Goal: Task Accomplishment & Management: Use online tool/utility

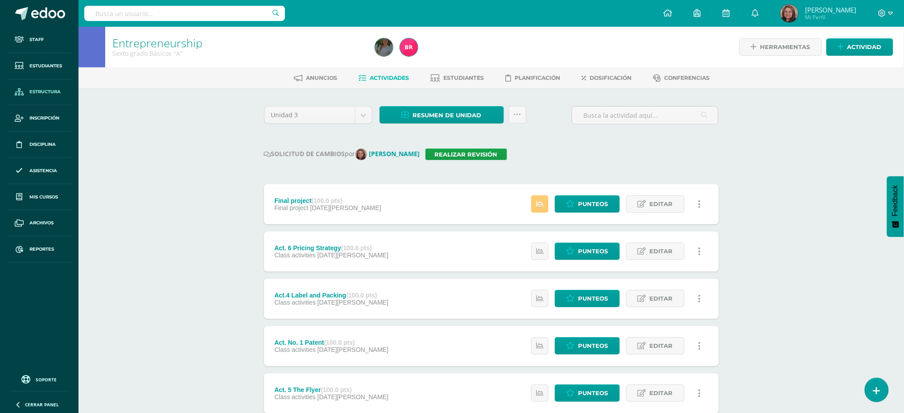
click at [39, 92] on span "Estructura" at bounding box center [44, 91] width 31 height 7
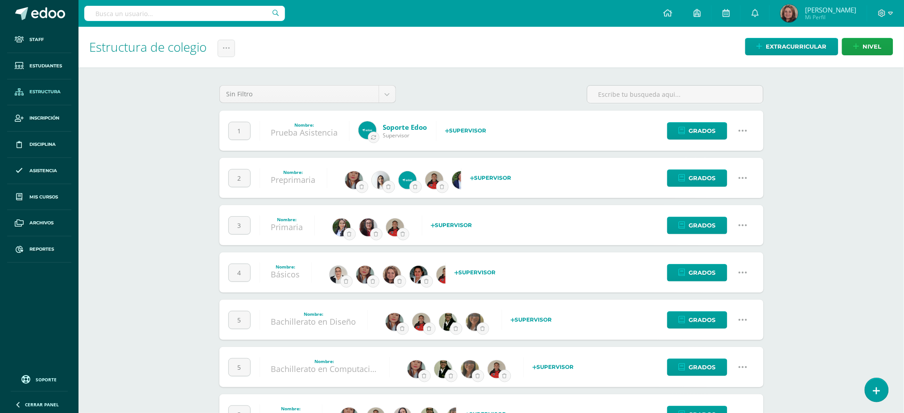
click at [740, 272] on icon at bounding box center [743, 273] width 10 height 10
click at [717, 312] on link "Configuración" at bounding box center [726, 318] width 79 height 14
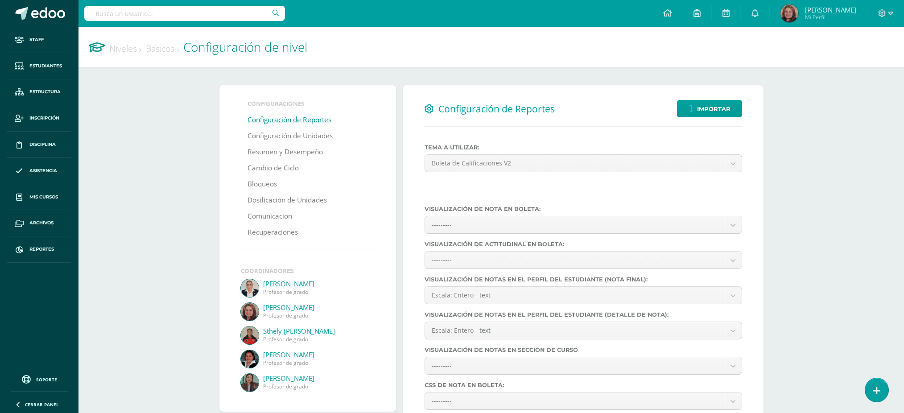
select select
click at [306, 135] on link "Configuración de Unidades" at bounding box center [290, 136] width 85 height 16
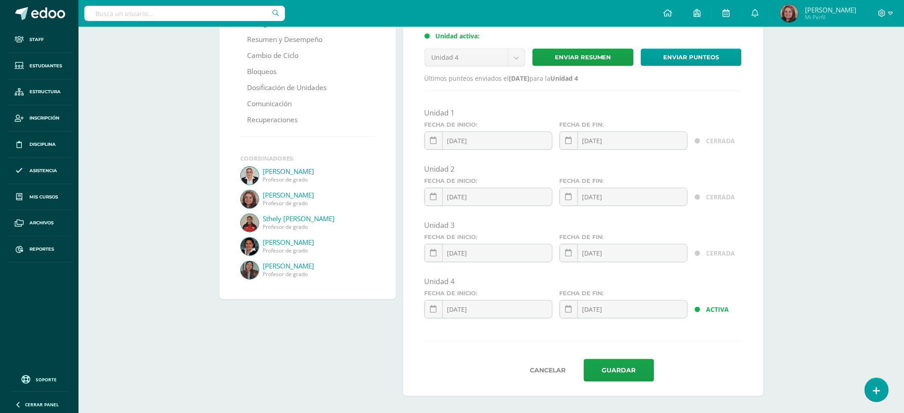
scroll to position [115, 0]
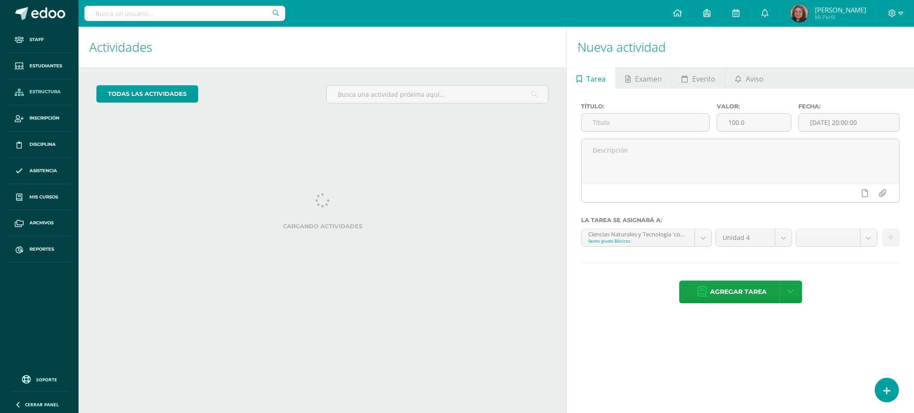
click at [43, 95] on span "Estructura" at bounding box center [44, 91] width 31 height 7
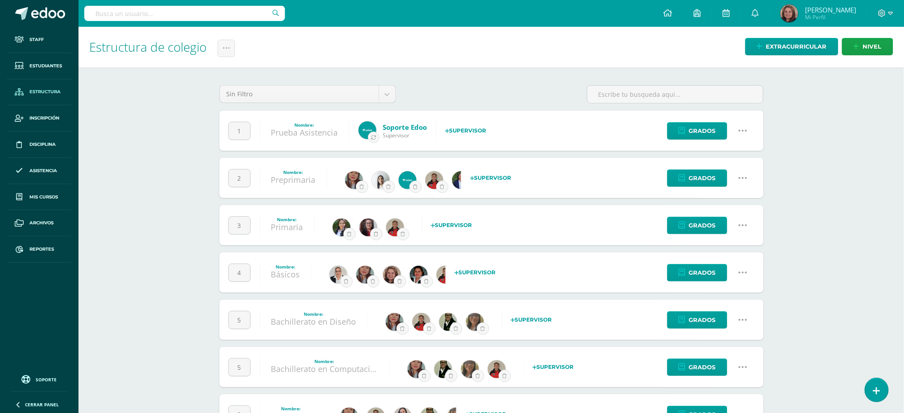
click at [743, 270] on icon at bounding box center [743, 273] width 10 height 10
click at [731, 320] on link "Configuración" at bounding box center [726, 318] width 79 height 14
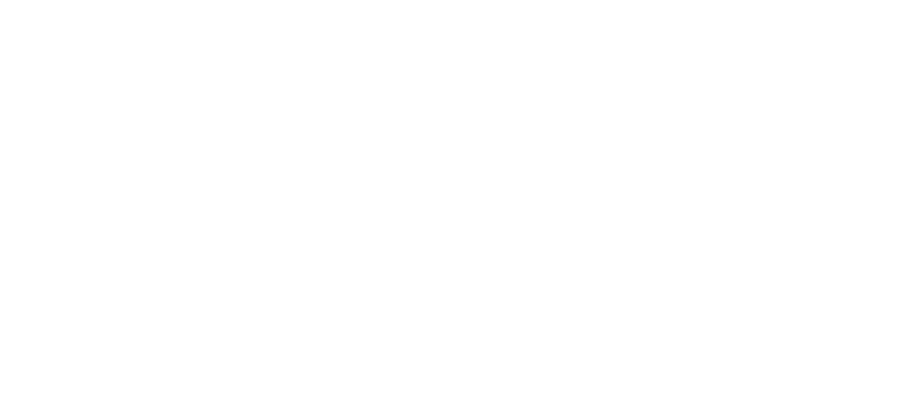
select select
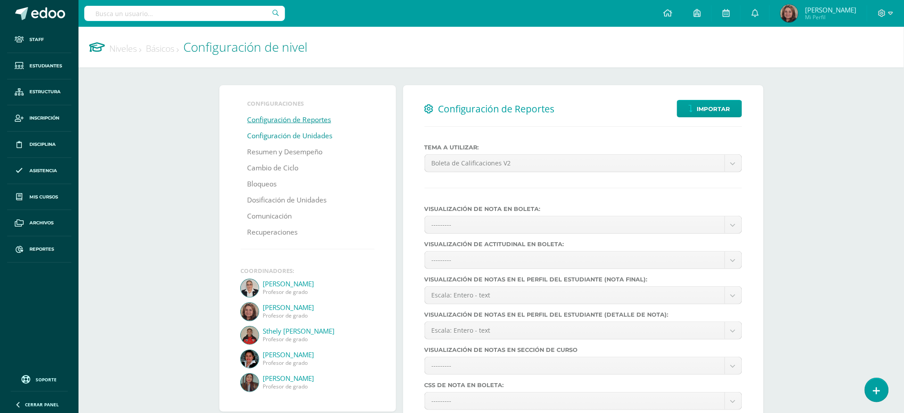
click at [295, 135] on link "Configuración de Unidades" at bounding box center [290, 136] width 85 height 16
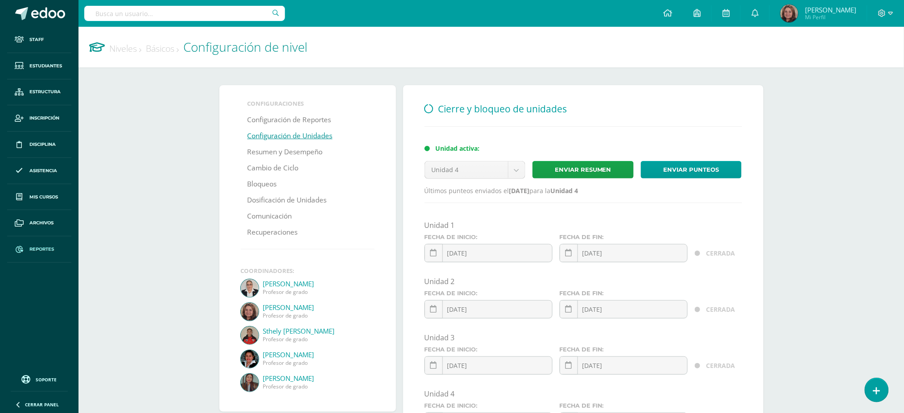
click at [46, 246] on span "Reportes" at bounding box center [41, 249] width 25 height 7
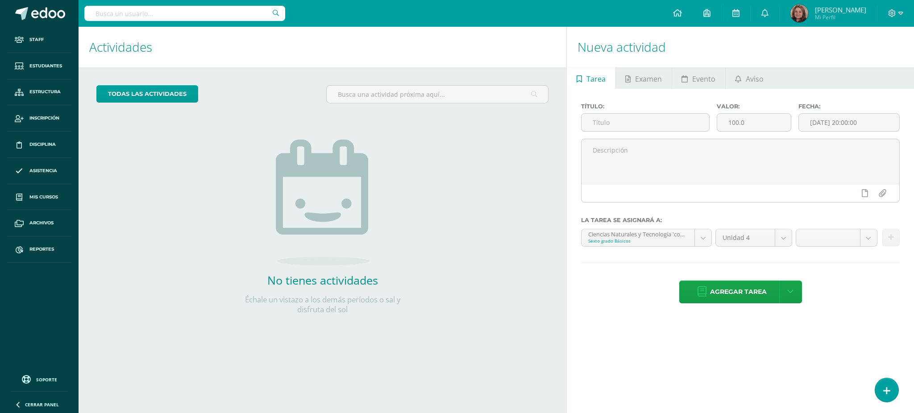
click at [153, 12] on input "text" at bounding box center [184, 13] width 201 height 15
type input "i"
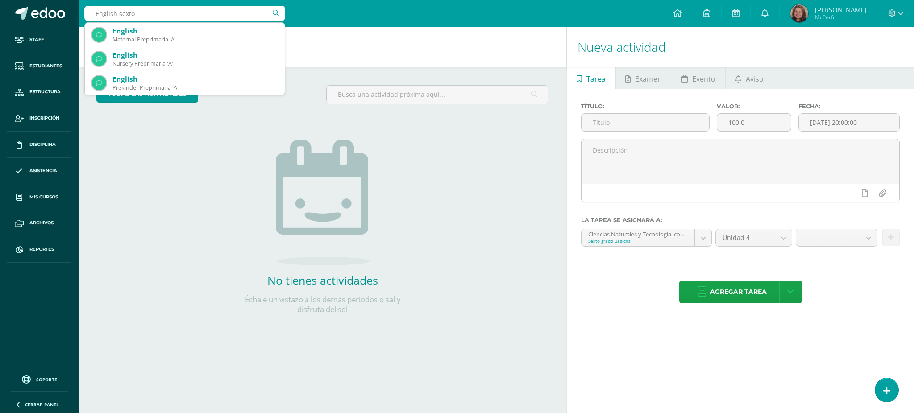
type input "English sexto"
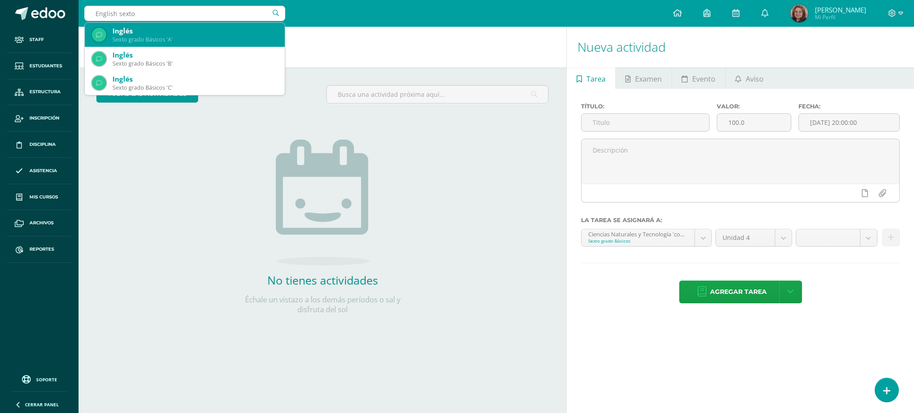
click at [144, 36] on div "Sexto grado Básicos 'A'" at bounding box center [194, 40] width 165 height 8
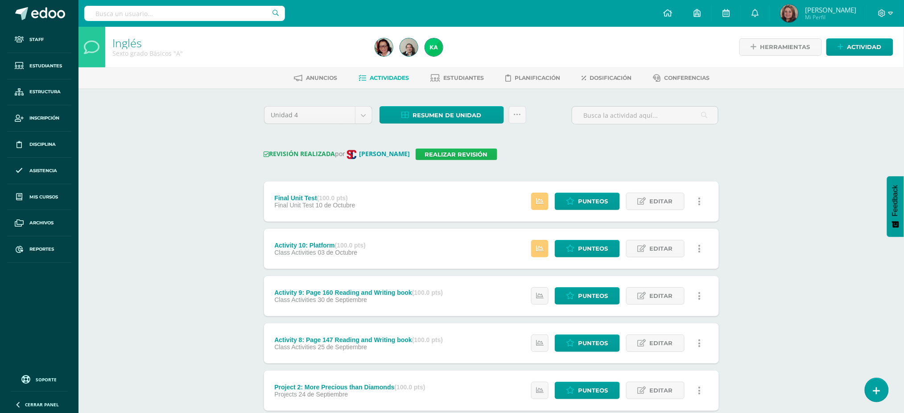
click at [423, 153] on link "Realizar revisión" at bounding box center [457, 155] width 82 height 12
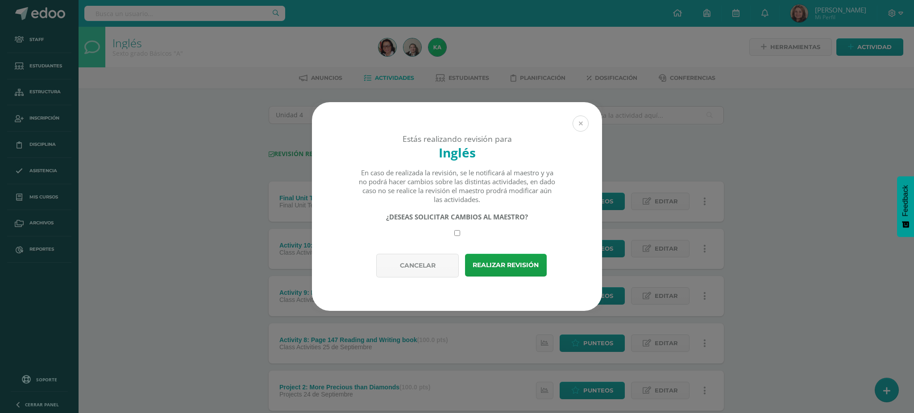
click at [579, 124] on button at bounding box center [580, 124] width 16 height 16
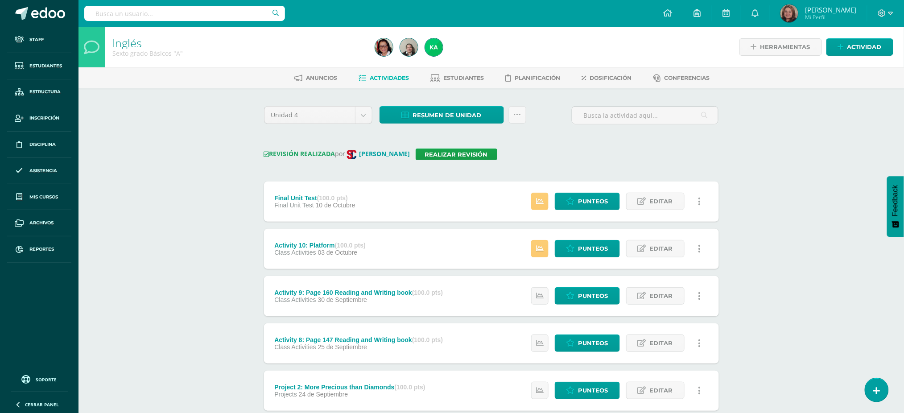
click at [357, 152] on img at bounding box center [352, 155] width 12 height 12
click at [222, 14] on input "text" at bounding box center [184, 13] width 201 height 15
type input "Emily León"
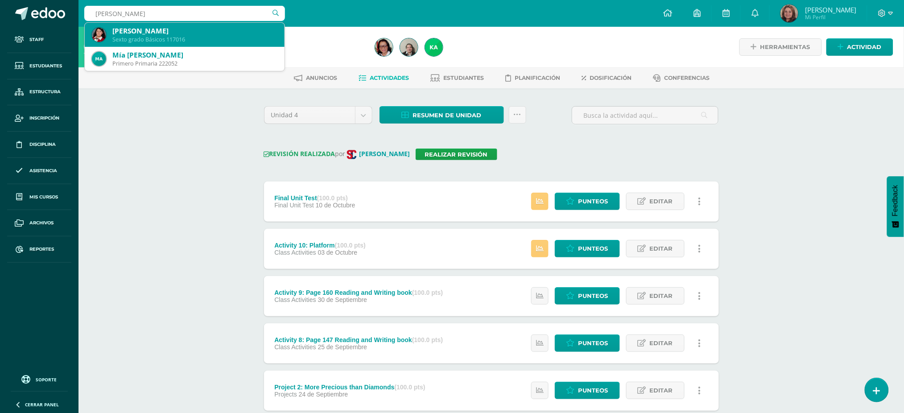
click at [183, 24] on div "Emily Nohemi León Ortega Sexto grado Básicos 117016" at bounding box center [185, 35] width 186 height 24
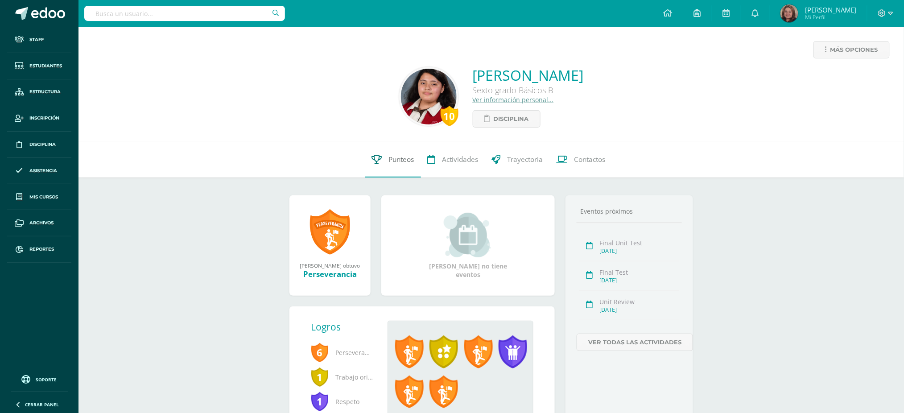
click at [403, 160] on span "Punteos" at bounding box center [401, 159] width 25 height 9
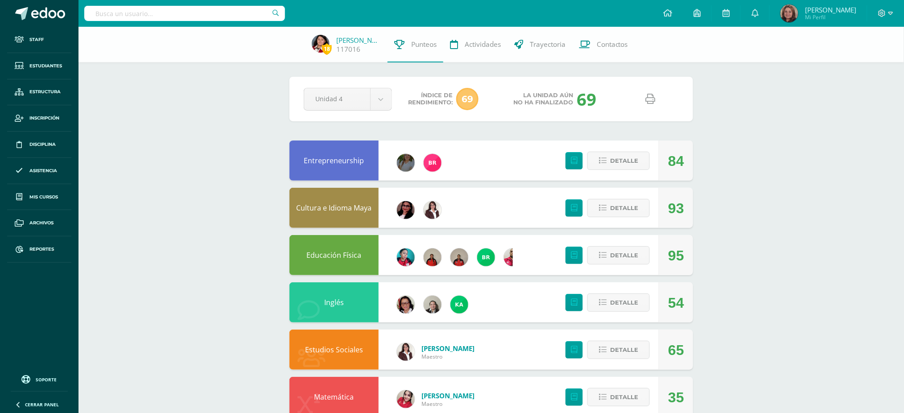
click at [651, 101] on icon at bounding box center [651, 99] width 10 height 10
click at [157, 11] on input "text" at bounding box center [184, 13] width 201 height 15
click at [47, 243] on link "Reportes" at bounding box center [39, 249] width 64 height 26
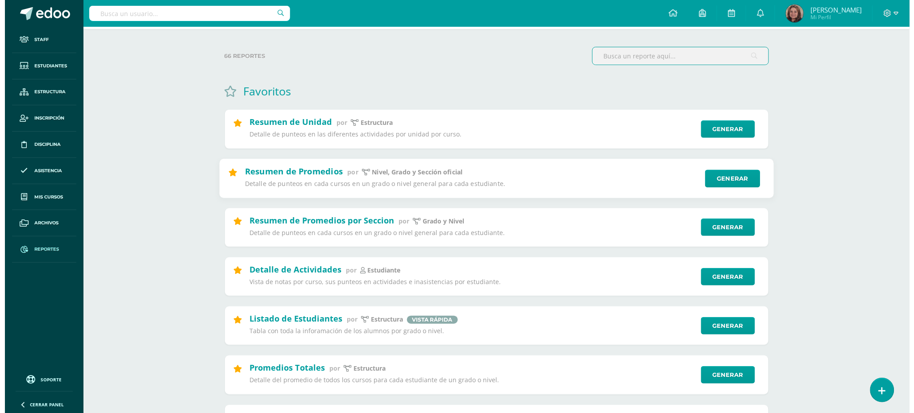
scroll to position [59, 0]
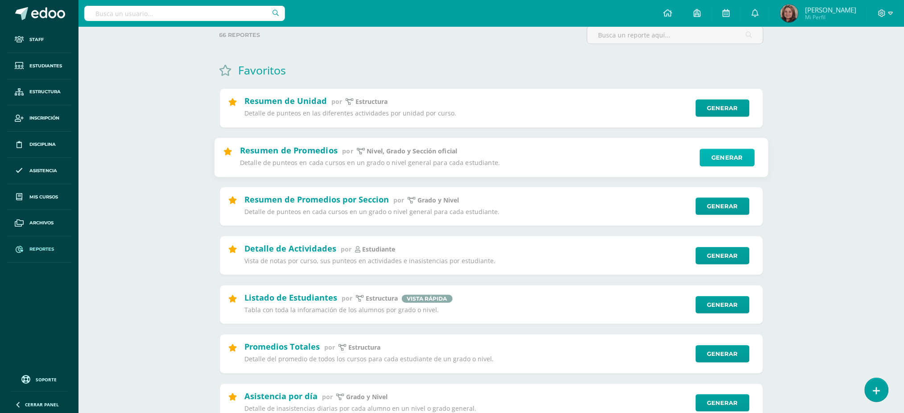
click at [729, 154] on link "Generar" at bounding box center [727, 158] width 55 height 18
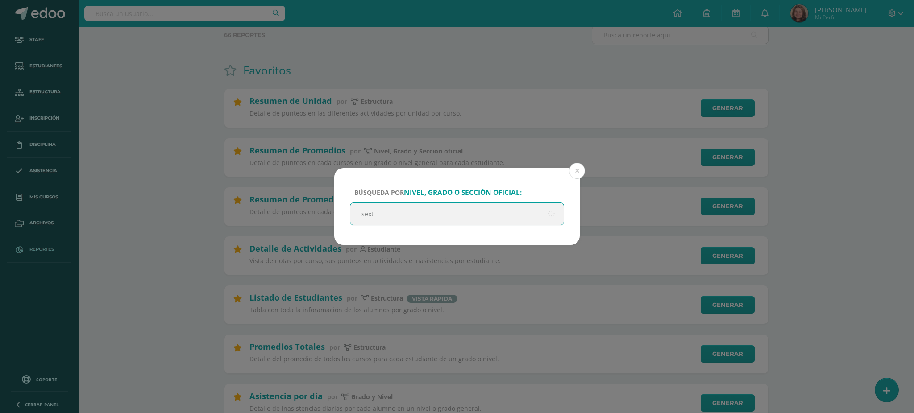
type input "sexto"
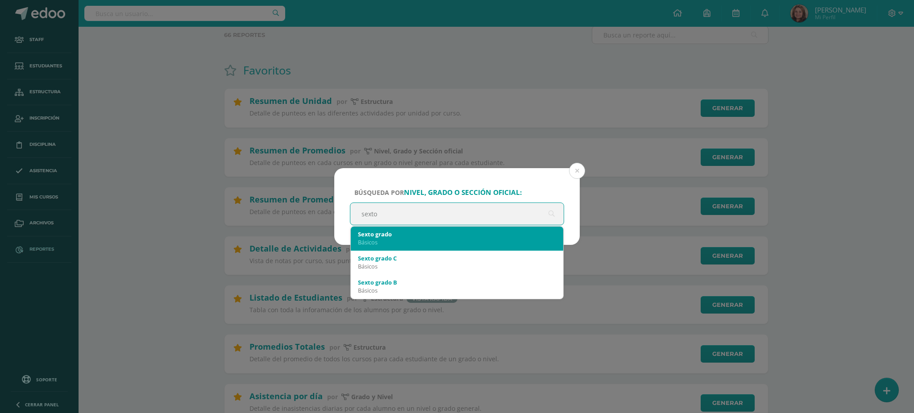
click at [486, 239] on div "Básicos" at bounding box center [457, 242] width 198 height 8
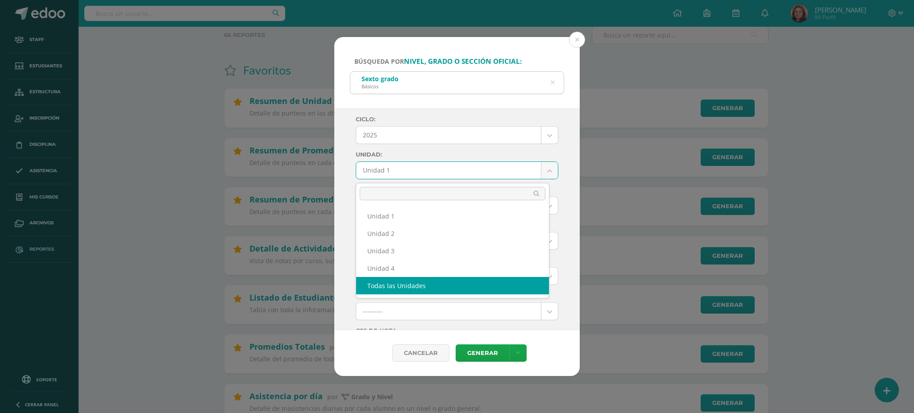
select select "all_units"
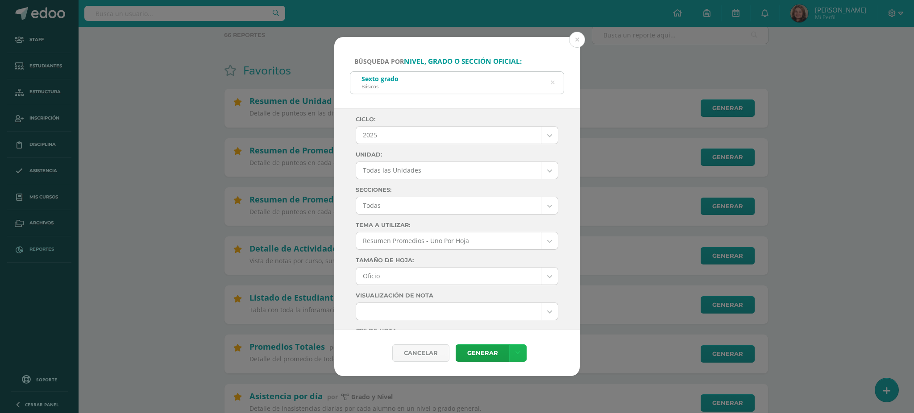
click at [517, 353] on icon at bounding box center [517, 353] width 5 height 8
click at [560, 265] on div "Ciclo: 2025 2025 2024 2023 2022 2021 2020 2019 2018 2017 2016 2015 2014 2013 20…" at bounding box center [456, 219] width 245 height 222
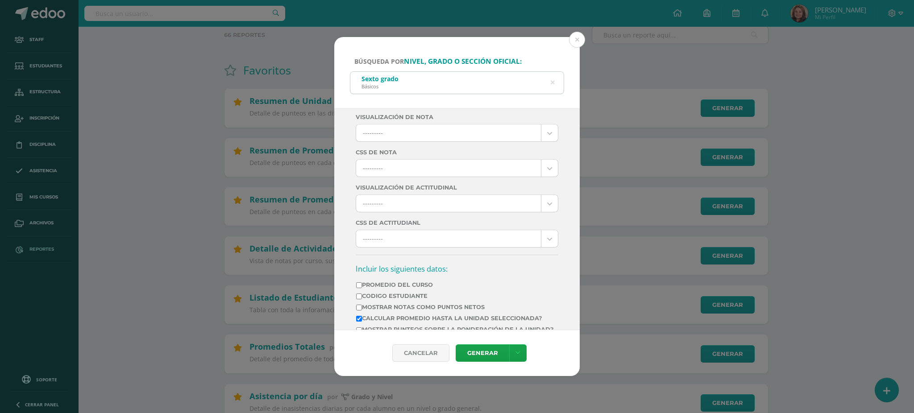
scroll to position [297, 0]
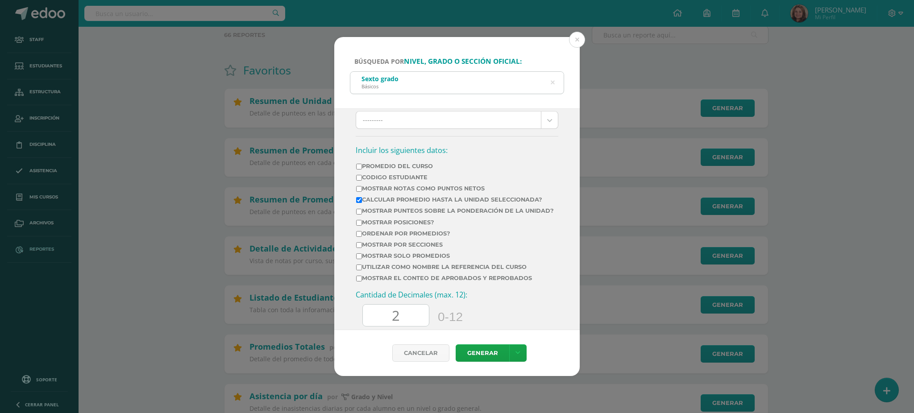
click at [358, 192] on input "Mostrar Notas Como Puntos Netos" at bounding box center [359, 189] width 6 height 6
checkbox input "true"
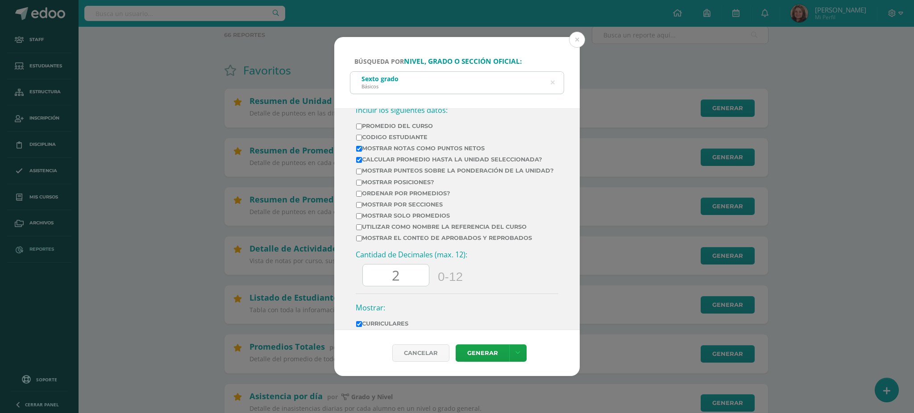
scroll to position [357, 0]
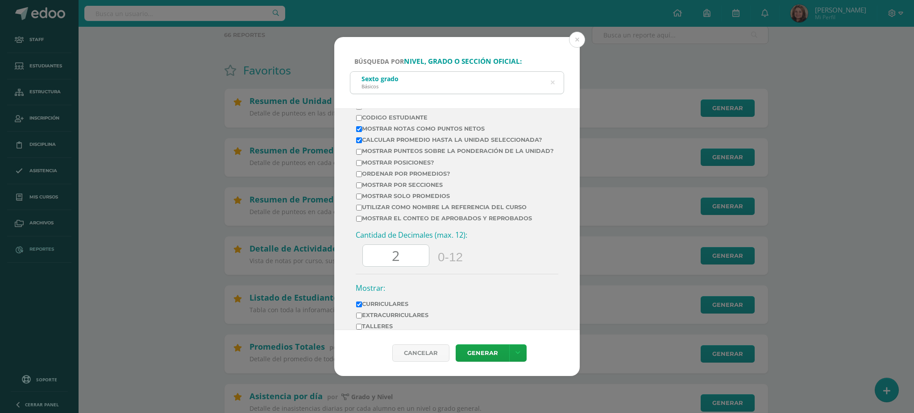
click at [358, 188] on input "Mostrar por secciones" at bounding box center [359, 185] width 6 height 6
checkbox input "true"
drag, startPoint x: 400, startPoint y: 271, endPoint x: 370, endPoint y: 271, distance: 29.9
click at [370, 267] on input "2" at bounding box center [396, 256] width 66 height 22
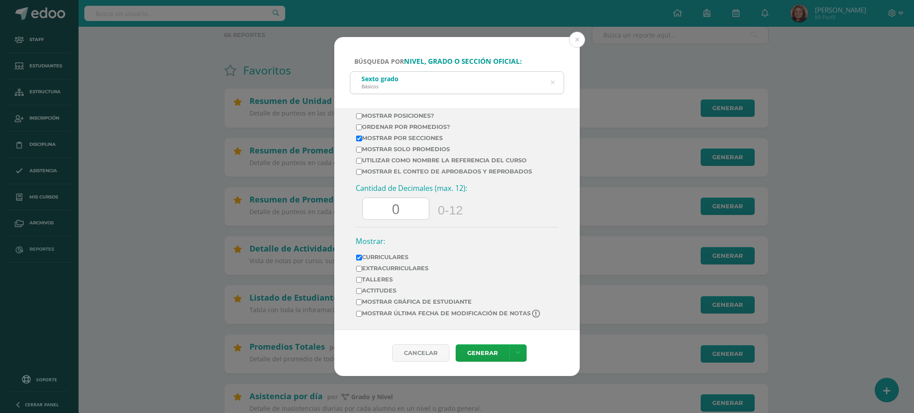
scroll to position [420, 0]
type input "0"
click at [479, 355] on link "Generar" at bounding box center [483, 352] width 54 height 17
click at [487, 354] on link "Generar" at bounding box center [483, 352] width 54 height 17
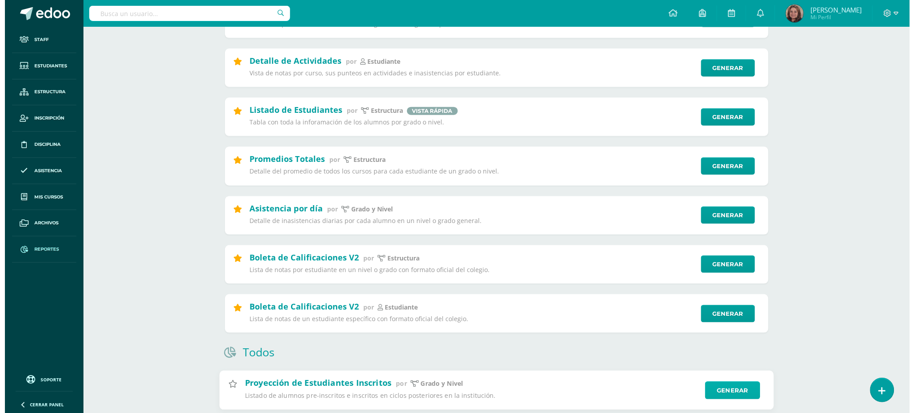
scroll to position [297, 0]
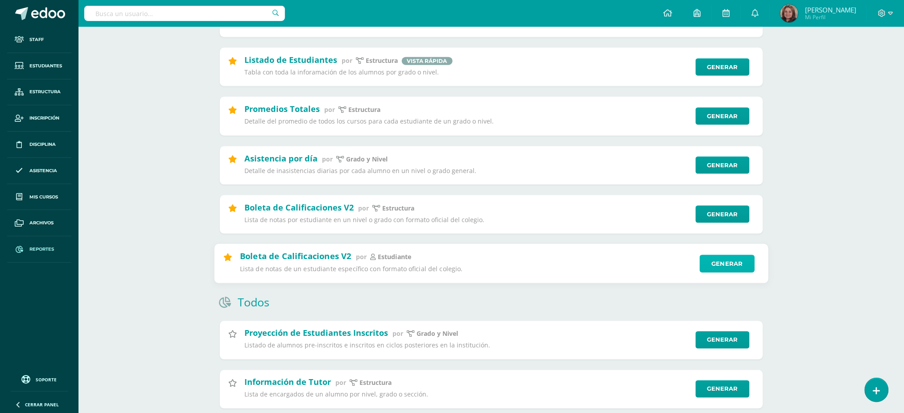
click at [729, 268] on link "Generar" at bounding box center [727, 264] width 55 height 18
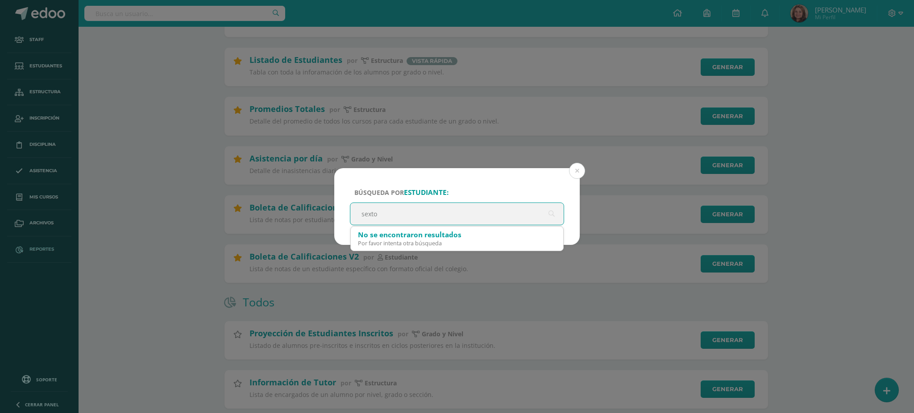
click at [423, 220] on input "sexto" at bounding box center [456, 214] width 213 height 22
type input "s"
click at [578, 168] on button at bounding box center [577, 171] width 16 height 16
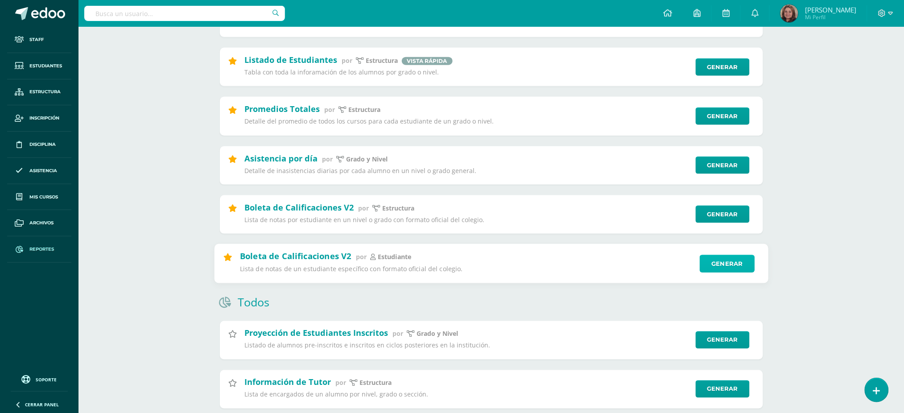
click at [716, 262] on link "Generar" at bounding box center [727, 264] width 55 height 18
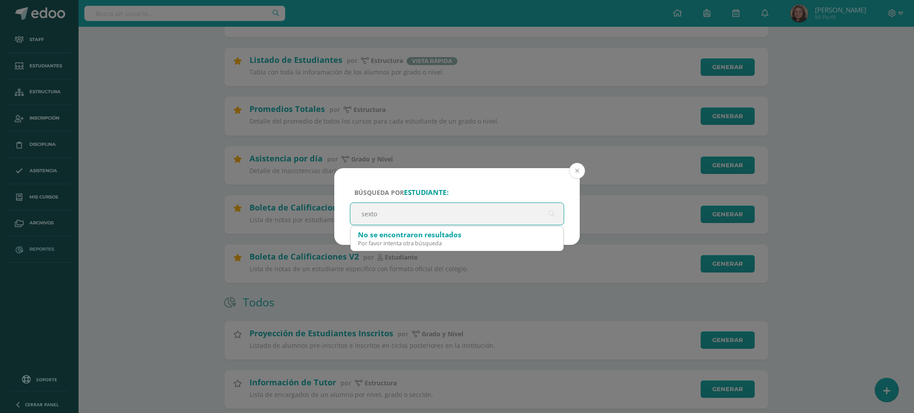
type input "sexto"
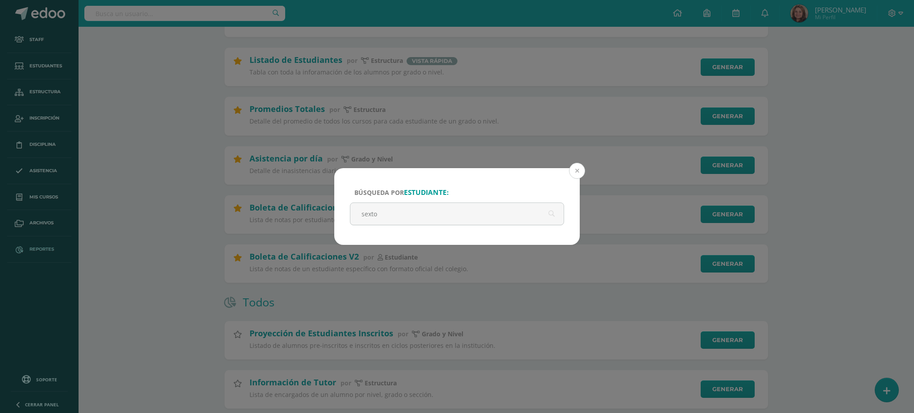
click at [572, 168] on button at bounding box center [577, 171] width 16 height 16
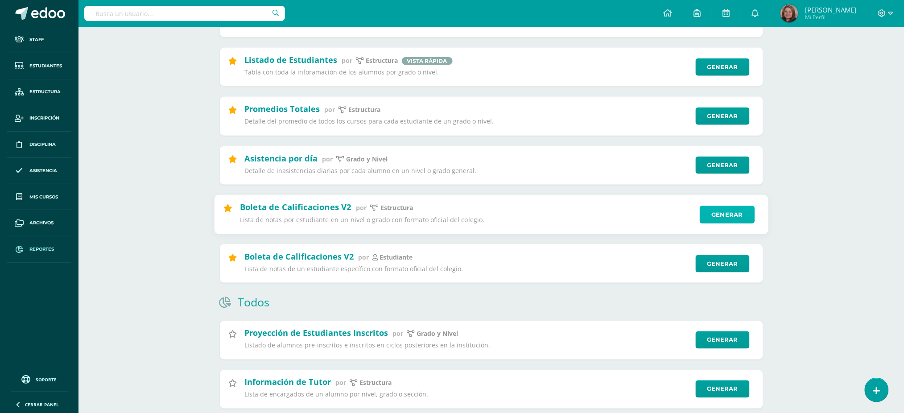
click at [729, 216] on link "Generar" at bounding box center [727, 215] width 55 height 18
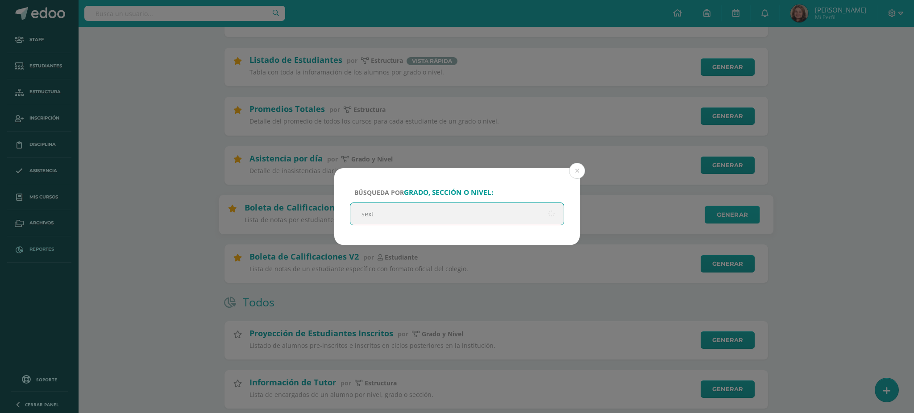
type input "sexto"
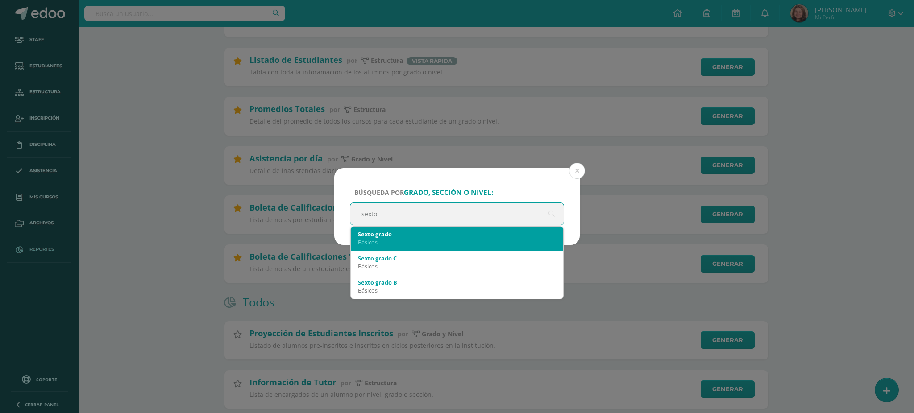
click at [454, 233] on div "Sexto grado" at bounding box center [457, 234] width 198 height 8
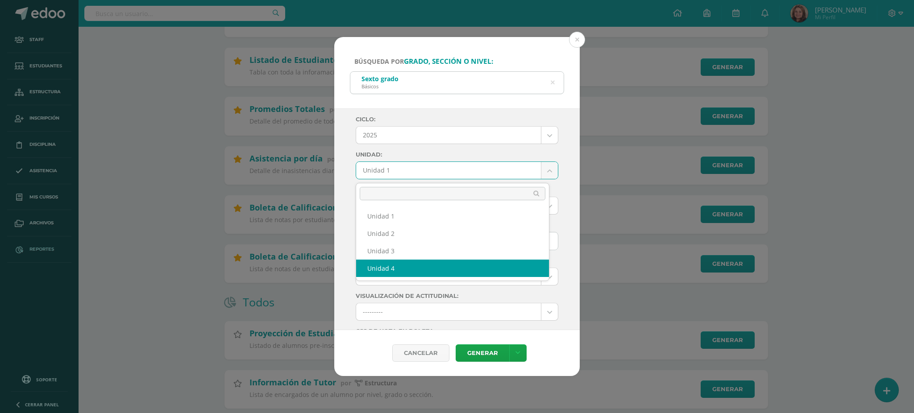
select select "Unidad 4"
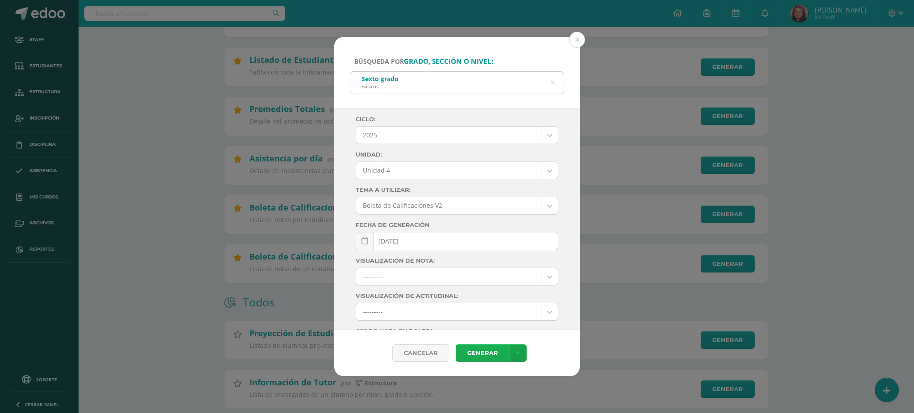
click at [481, 353] on link "Generar" at bounding box center [483, 352] width 54 height 17
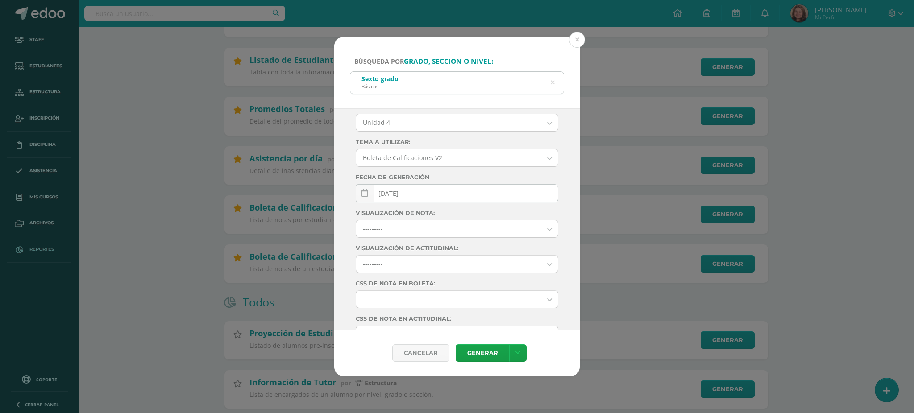
scroll to position [96, 0]
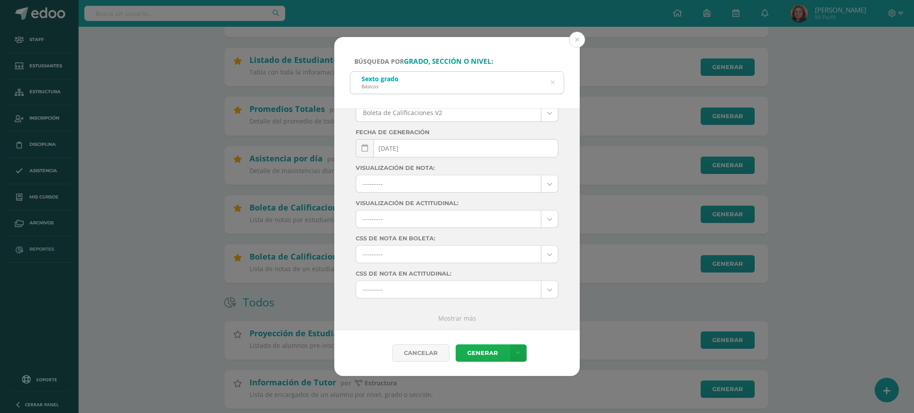
click at [494, 351] on link "Generar" at bounding box center [483, 352] width 54 height 17
click at [265, 222] on div "Búsqueda por grado, sección o nivel: Sexto grado Básicos sexto Ciclo: 2025 2025…" at bounding box center [457, 206] width 907 height 339
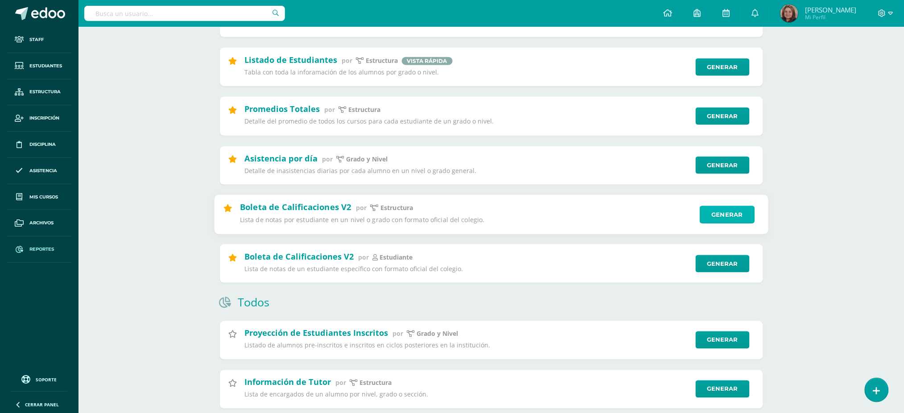
click at [731, 216] on link "Generar" at bounding box center [727, 215] width 55 height 18
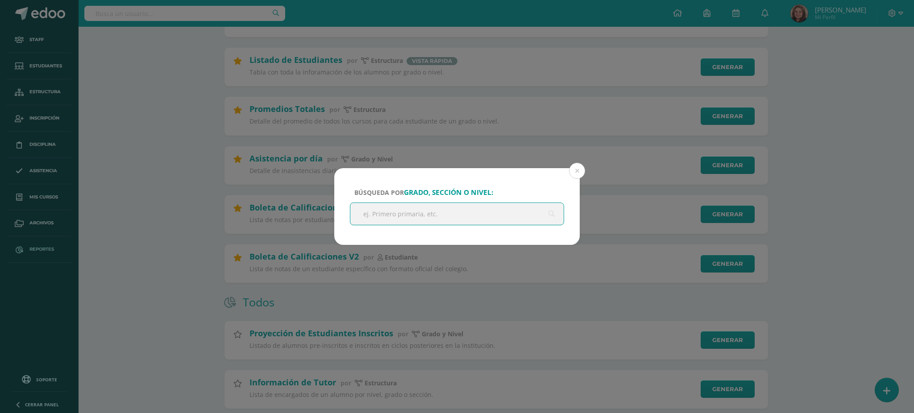
click at [416, 219] on input "text" at bounding box center [456, 214] width 213 height 22
type input "tercero basico"
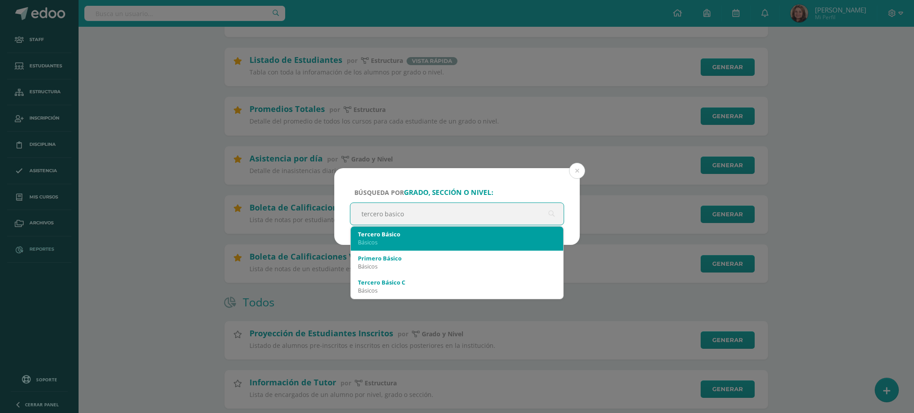
click at [409, 240] on div "Básicos" at bounding box center [457, 242] width 198 height 8
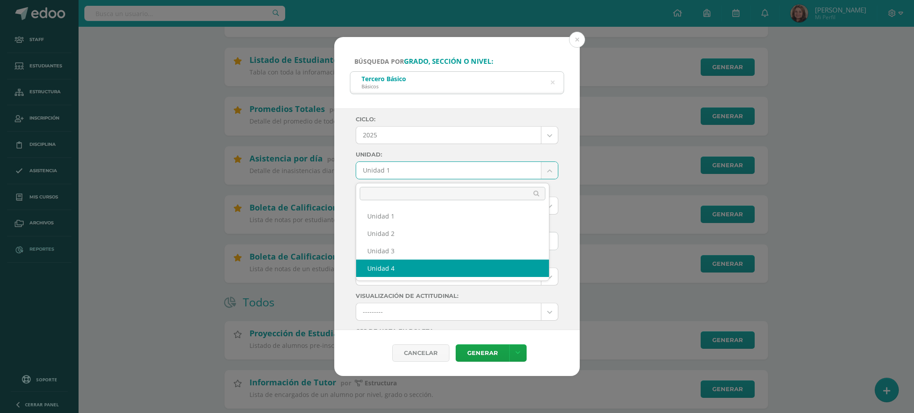
select select "Unidad 4"
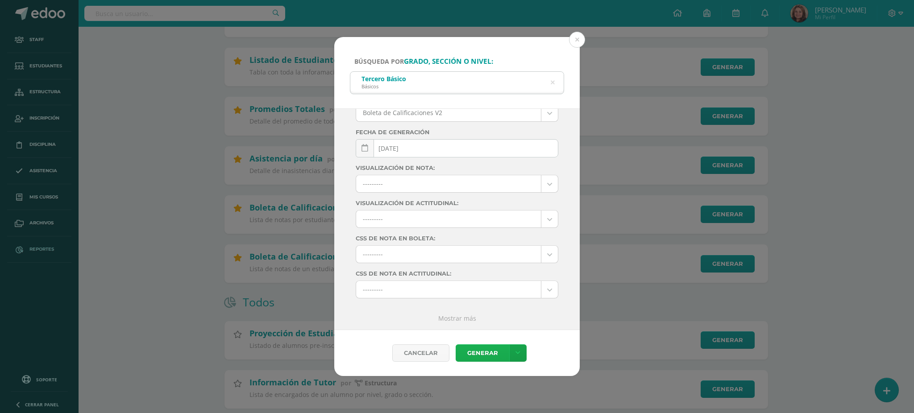
click at [481, 352] on link "Generar" at bounding box center [483, 352] width 54 height 17
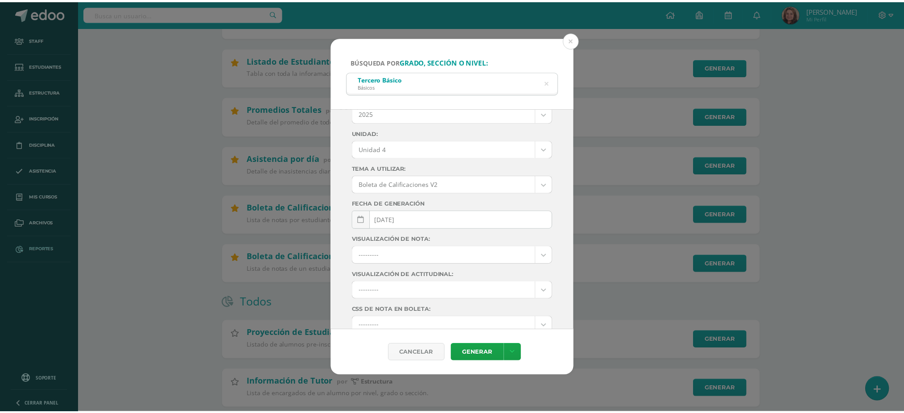
scroll to position [0, 0]
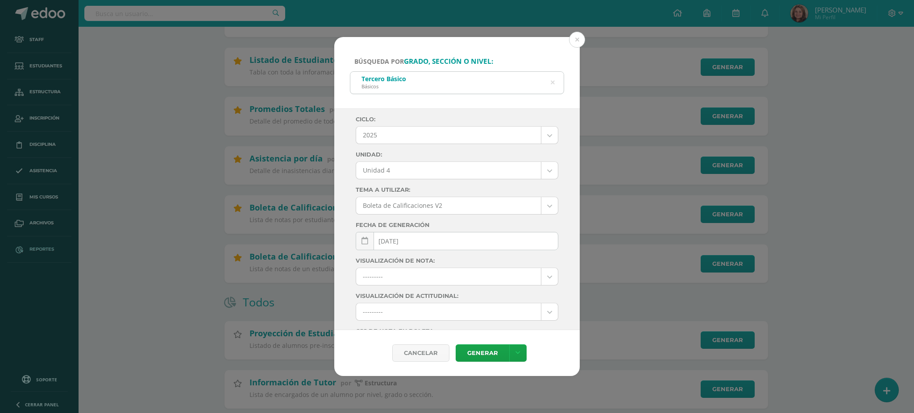
click at [550, 81] on icon at bounding box center [552, 82] width 19 height 19
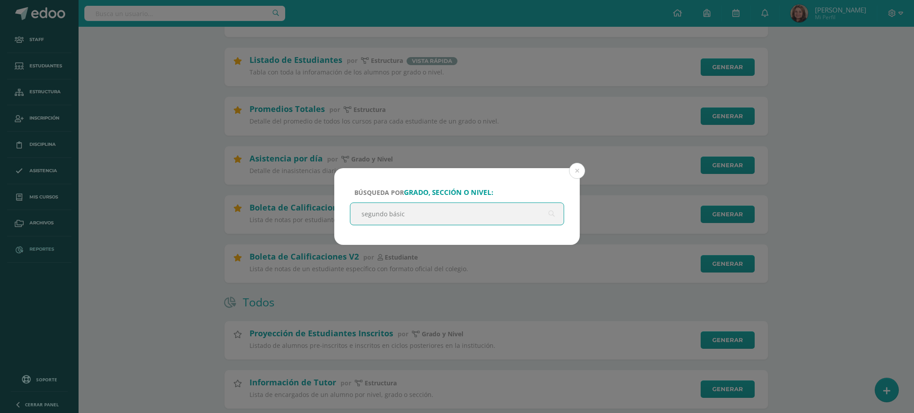
type input "segundo básico"
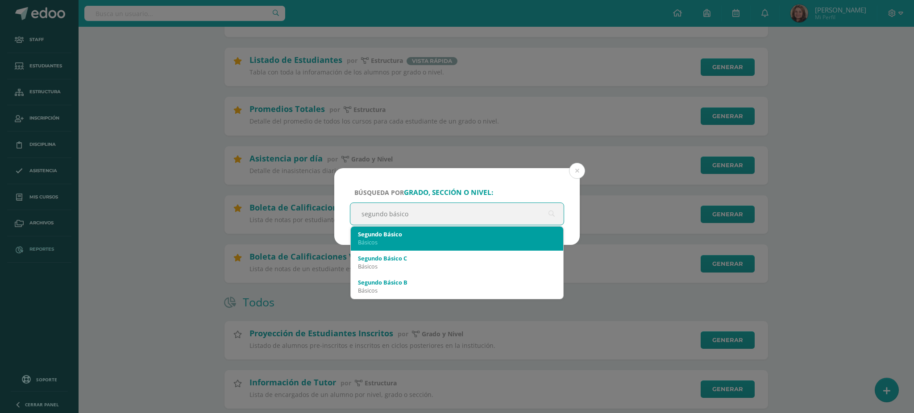
click at [408, 236] on div "Segundo Básico" at bounding box center [457, 234] width 198 height 8
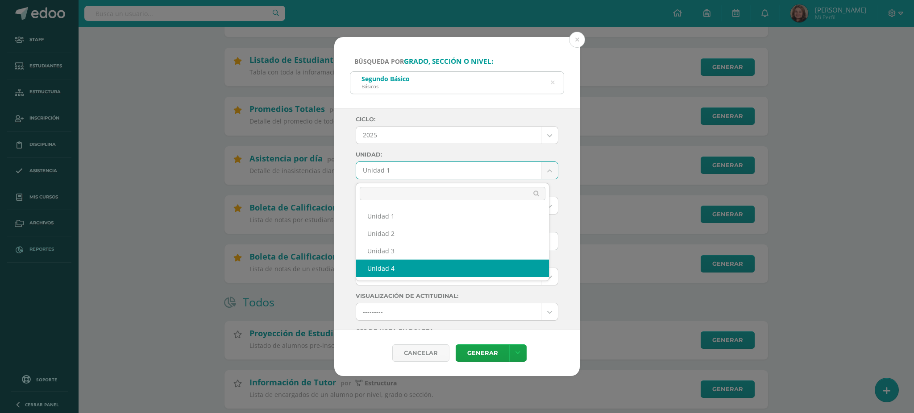
select select "Unidad 4"
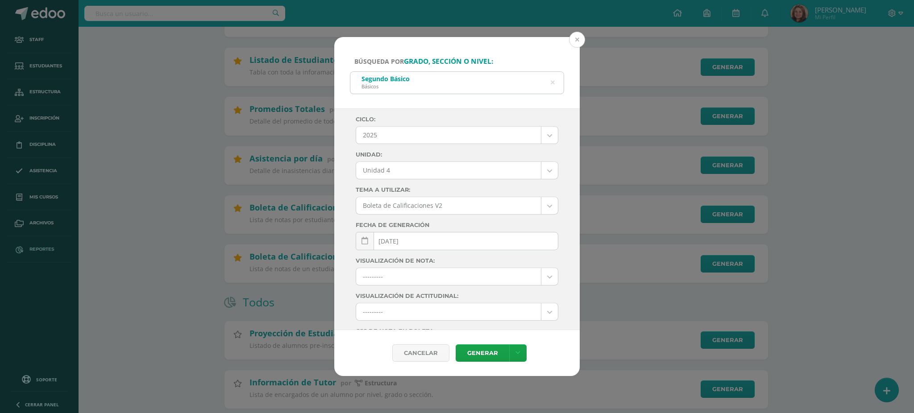
click at [577, 40] on button at bounding box center [577, 40] width 16 height 16
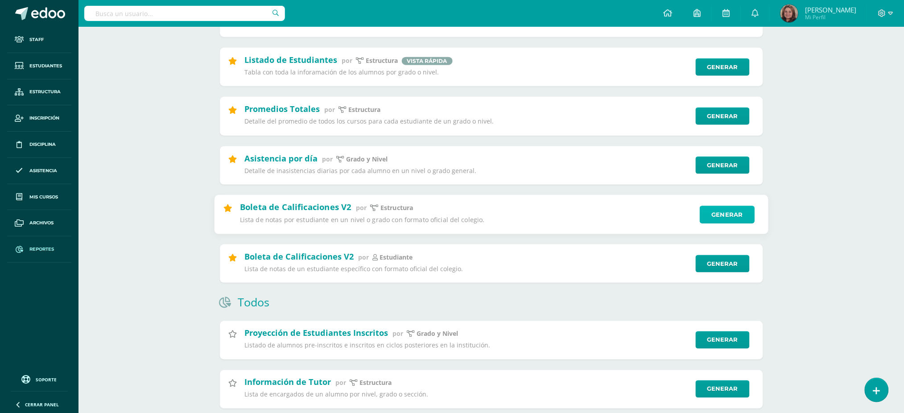
click at [722, 212] on link "Generar" at bounding box center [727, 215] width 55 height 18
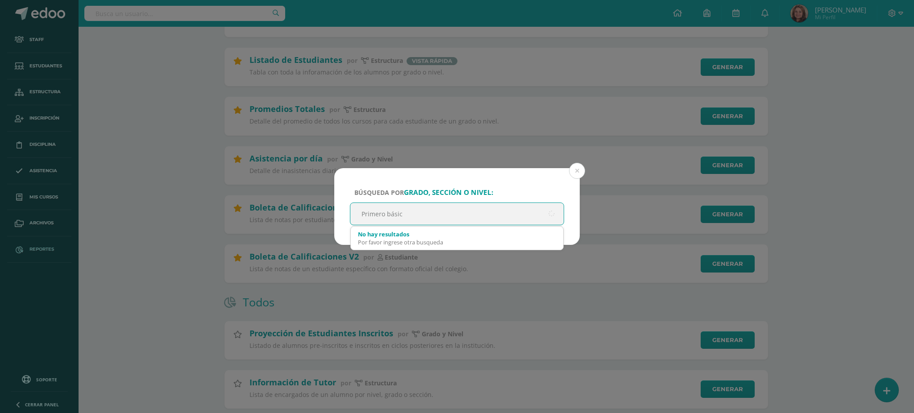
type input "Primero básico"
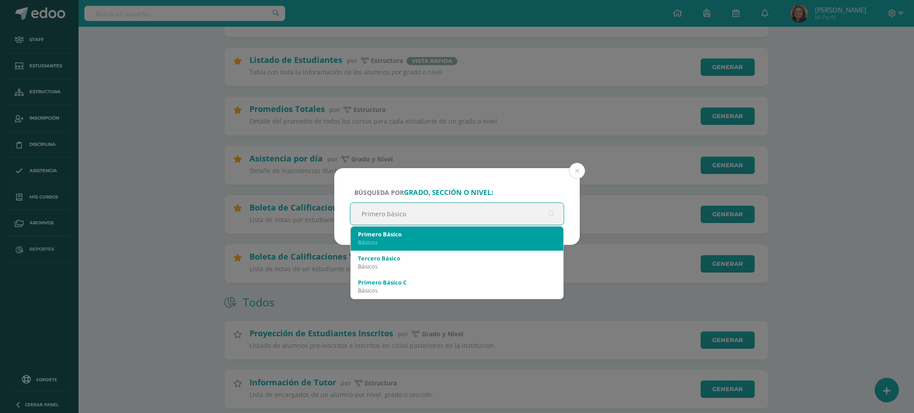
click at [473, 235] on div "Primero Básico" at bounding box center [457, 234] width 198 height 8
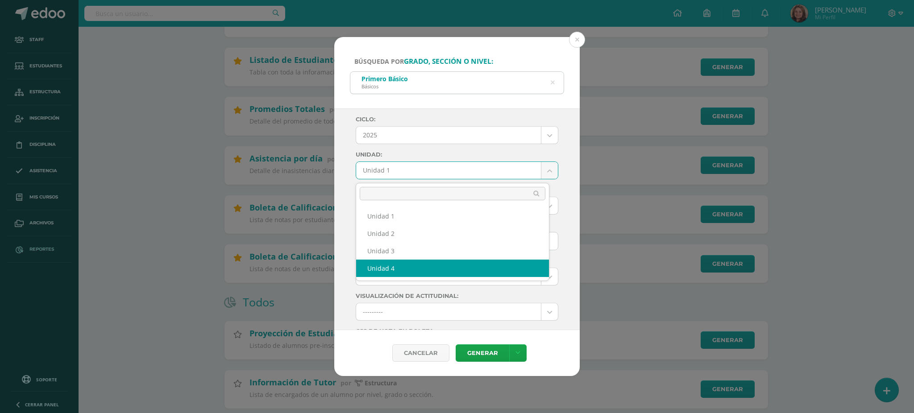
select select "Unidad 4"
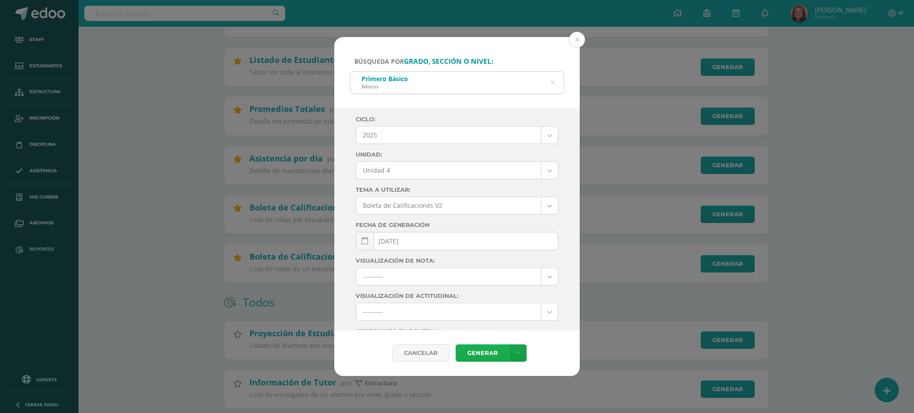
click at [477, 351] on link "Generar" at bounding box center [483, 352] width 54 height 17
drag, startPoint x: 550, startPoint y: 79, endPoint x: 545, endPoint y: 85, distance: 7.3
click at [550, 80] on div "Primero Básico Básicos Primero básico" at bounding box center [457, 82] width 214 height 23
click at [552, 83] on icon at bounding box center [552, 82] width 19 height 19
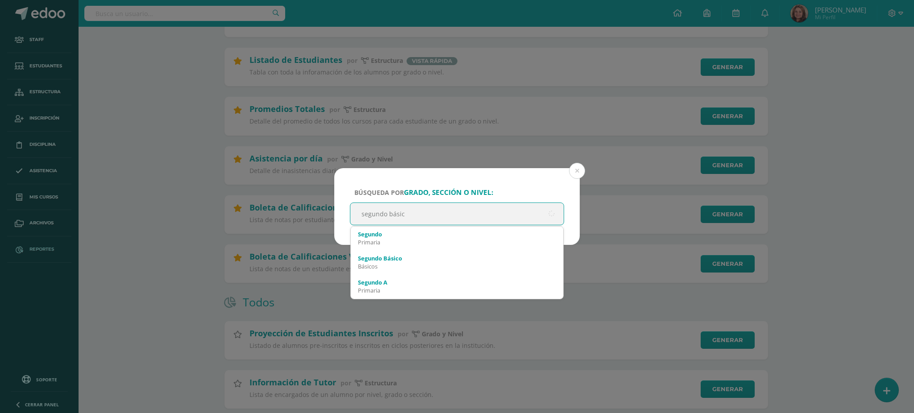
type input "segundo básico"
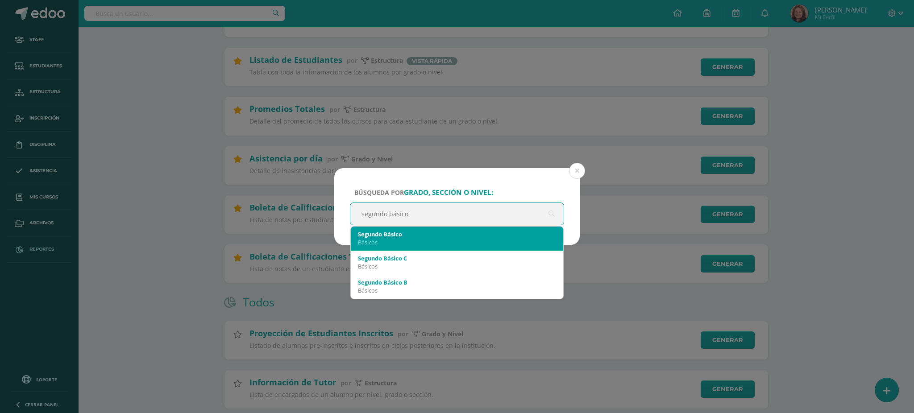
click at [425, 236] on div "Segundo Básico" at bounding box center [457, 234] width 198 height 8
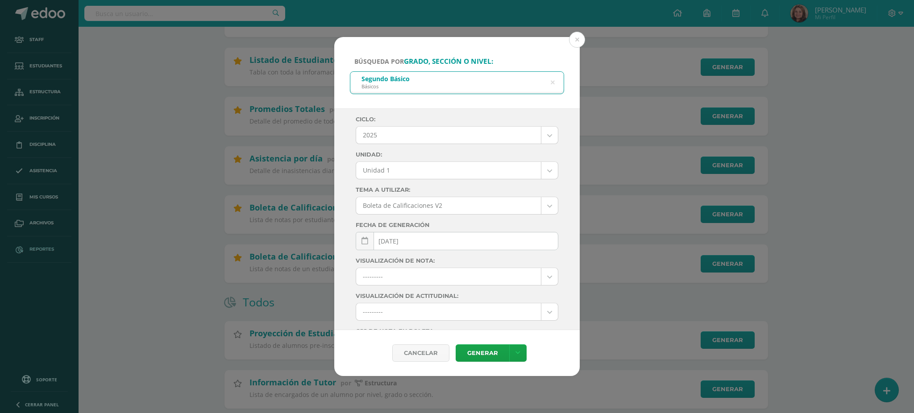
drag, startPoint x: 539, startPoint y: 172, endPoint x: 536, endPoint y: 177, distance: 5.6
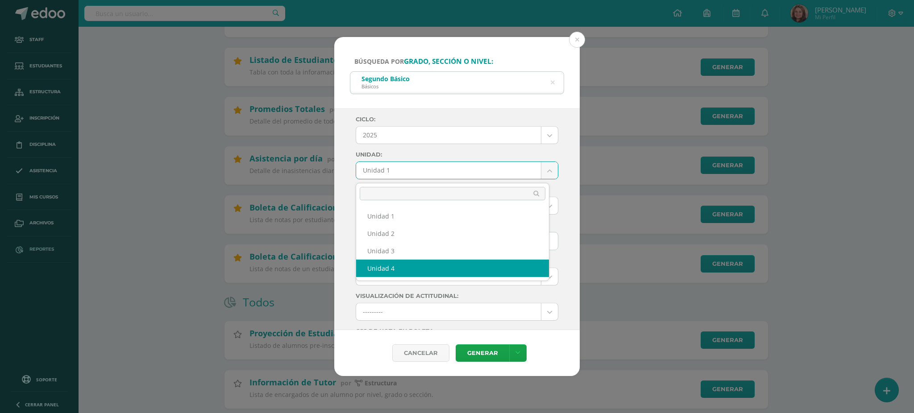
select select "Unidad 4"
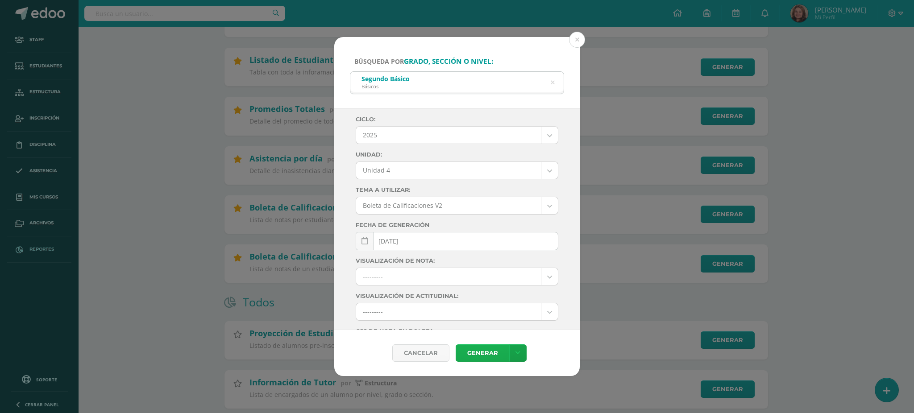
click at [486, 357] on link "Generar" at bounding box center [483, 352] width 54 height 17
click at [552, 83] on icon at bounding box center [552, 82] width 19 height 19
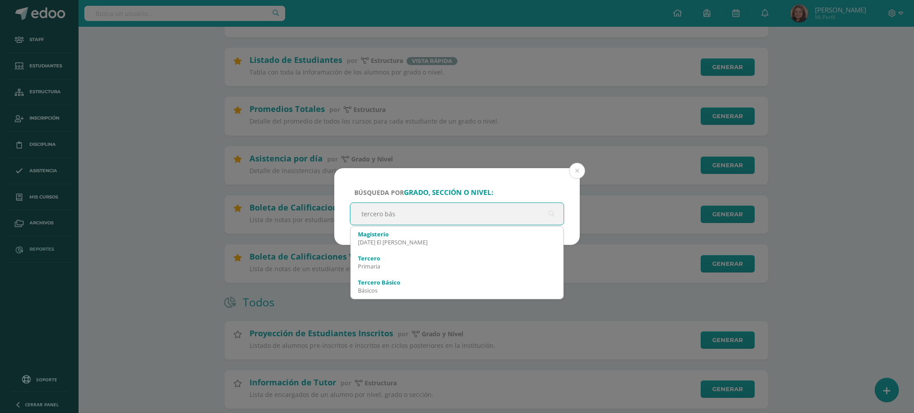
type input "tercero báso"
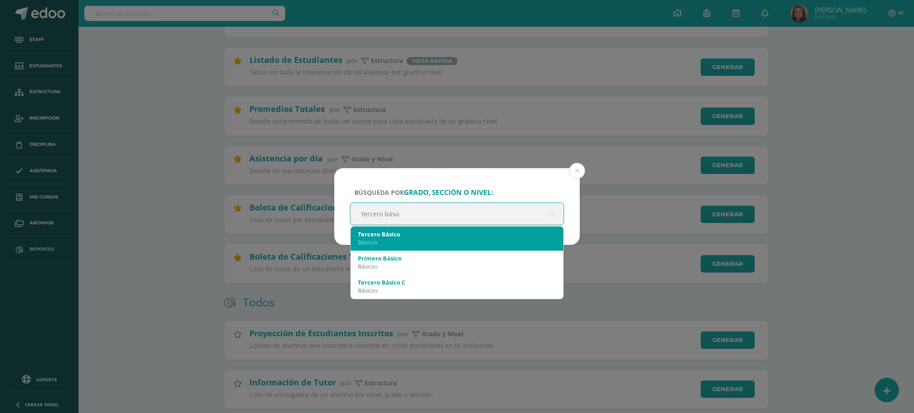
click at [386, 240] on div "Básicos" at bounding box center [457, 242] width 198 height 8
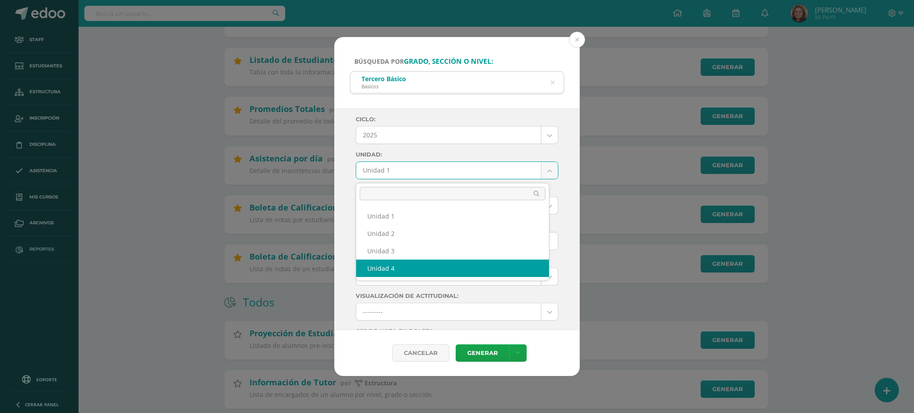
select select "Unidad 4"
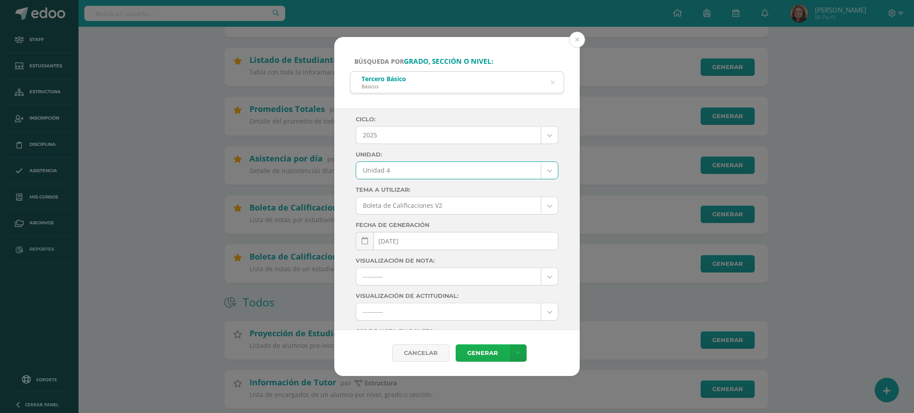
click at [487, 354] on link "Generar" at bounding box center [483, 352] width 54 height 17
click at [195, 168] on div "Búsqueda por grado, sección o nivel: Tercero Básico Básicos tercero báso Ciclo:…" at bounding box center [457, 206] width 907 height 339
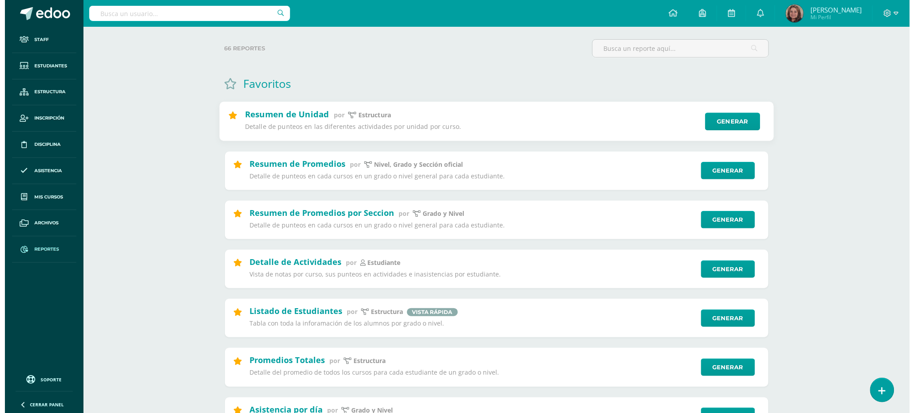
scroll to position [119, 0]
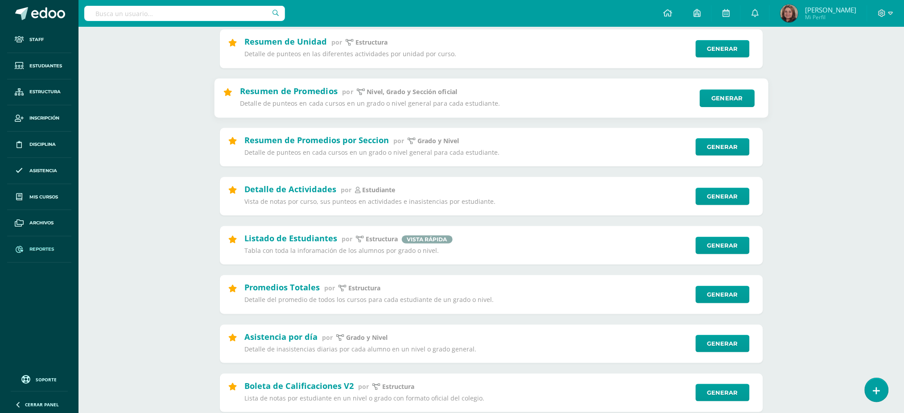
click at [477, 95] on div "Resumen de Promedios por [PERSON_NAME], Grado y Sección oficial Detalle de punt…" at bounding box center [467, 97] width 454 height 25
click at [728, 97] on link "Generar" at bounding box center [727, 98] width 55 height 18
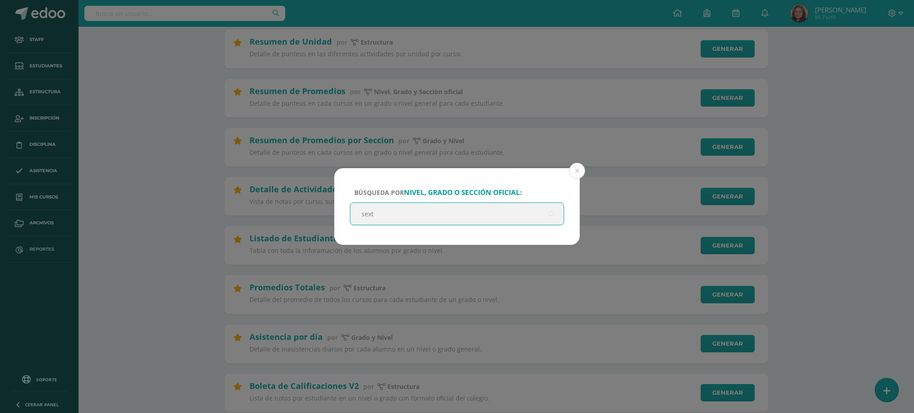
type input "sexto"
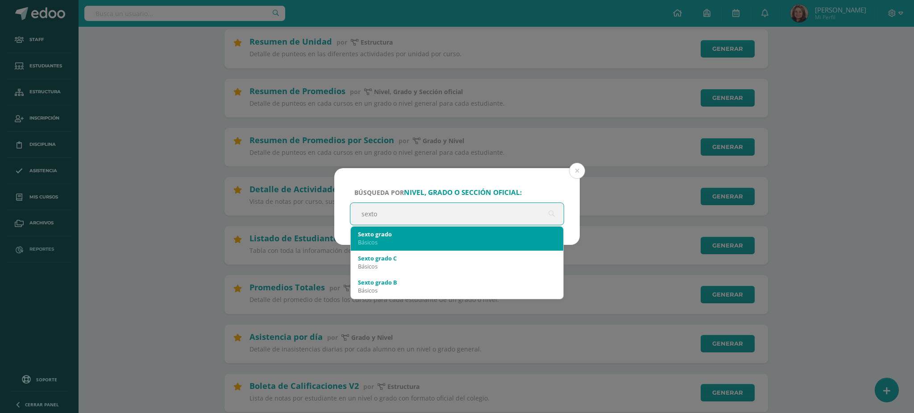
click at [384, 232] on div "Sexto grado" at bounding box center [457, 234] width 198 height 8
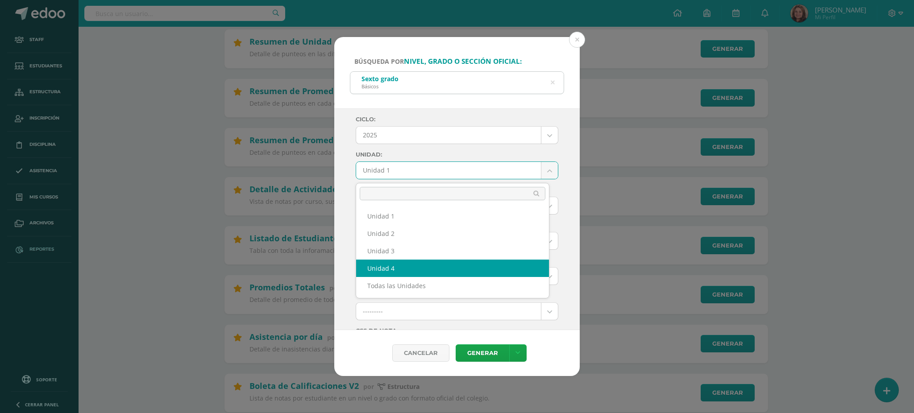
select select "Unidad 4"
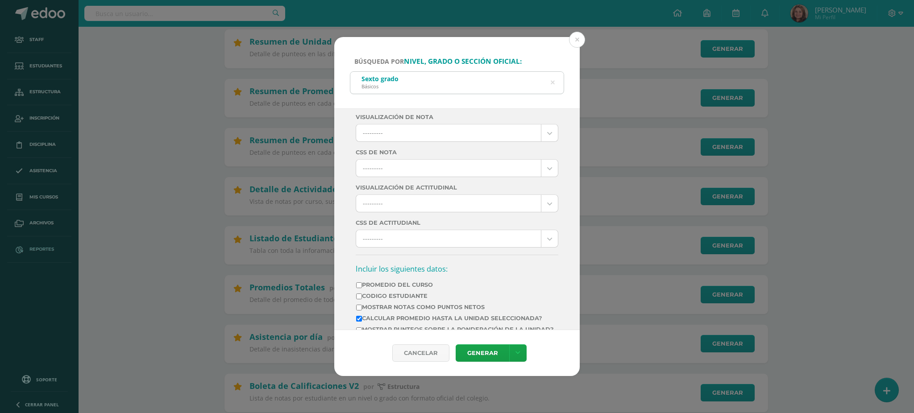
scroll to position [297, 0]
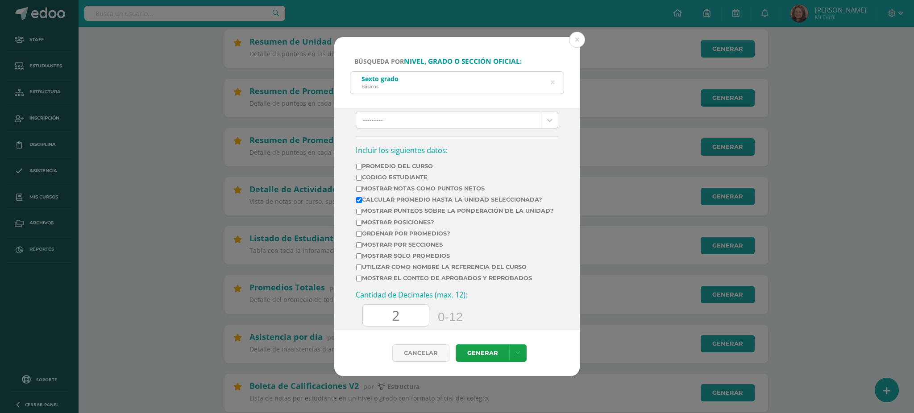
click at [357, 192] on input "Mostrar Notas Como Puntos Netos" at bounding box center [359, 189] width 6 height 6
checkbox input "true"
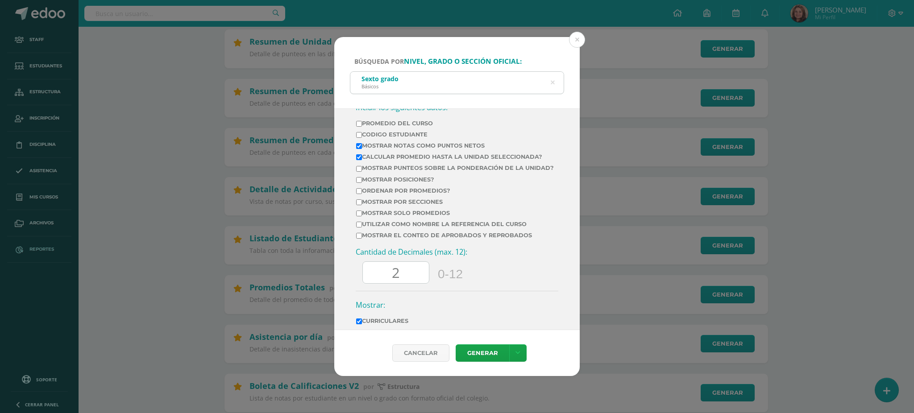
scroll to position [357, 0]
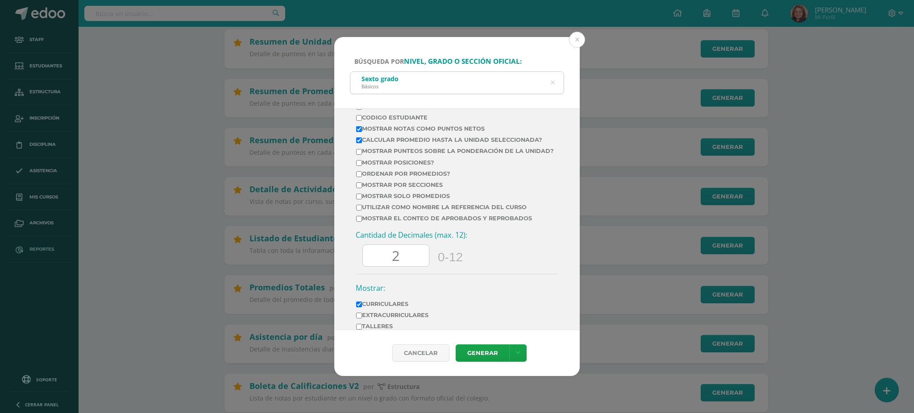
click at [356, 192] on td "Mostrar por secciones" at bounding box center [455, 186] width 199 height 11
click at [356, 188] on input "Mostrar por secciones" at bounding box center [359, 185] width 6 height 6
checkbox input "true"
drag, startPoint x: 403, startPoint y: 275, endPoint x: 390, endPoint y: 274, distance: 12.5
click at [390, 267] on input "2" at bounding box center [396, 256] width 66 height 22
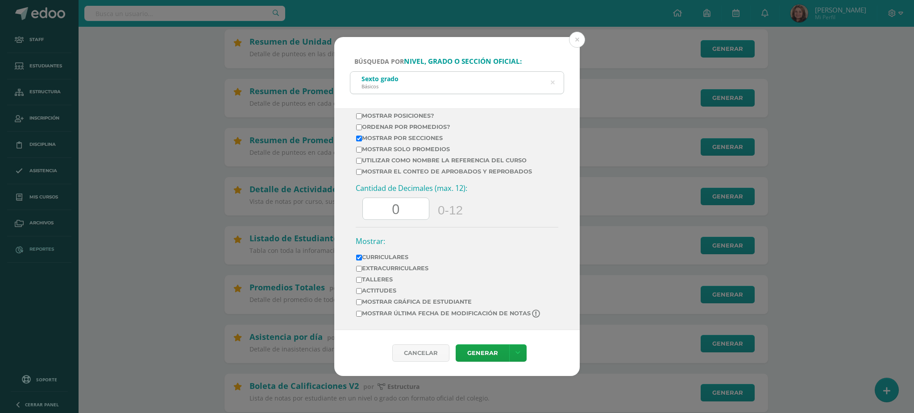
scroll to position [420, 0]
type input "0"
click at [493, 352] on link "Generar" at bounding box center [483, 352] width 54 height 17
